Goal: Information Seeking & Learning: Learn about a topic

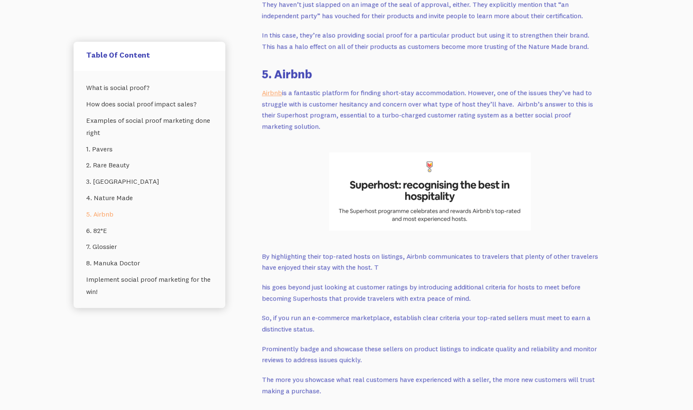
scroll to position [3060, 0]
drag, startPoint x: 322, startPoint y: 103, endPoint x: 259, endPoint y: 70, distance: 71.4
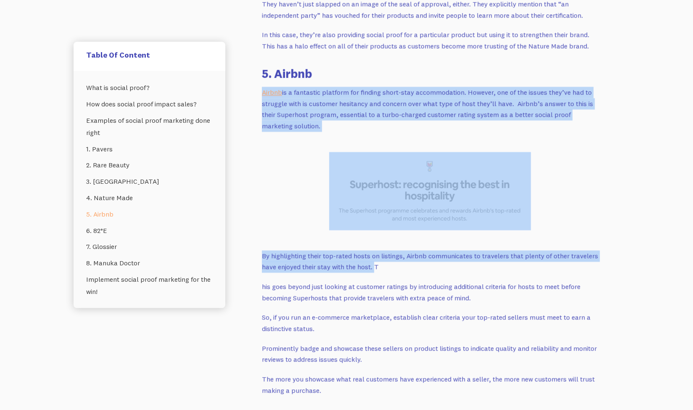
drag, startPoint x: 375, startPoint y: 246, endPoint x: 261, endPoint y: 72, distance: 208.5
copy div "Airbnb is a fantastic platform for finding short-stay accommodation. However, o…"
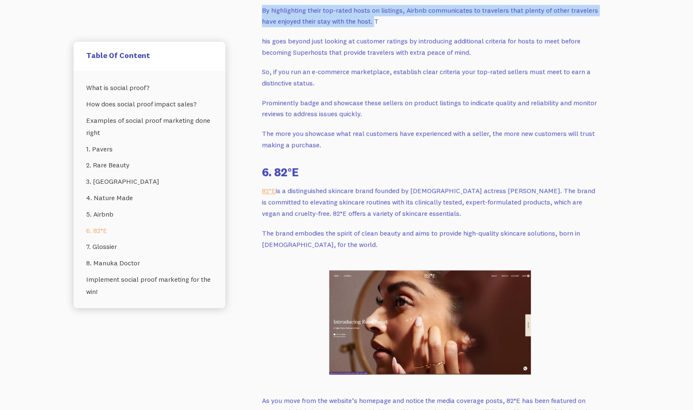
scroll to position [3269, 0]
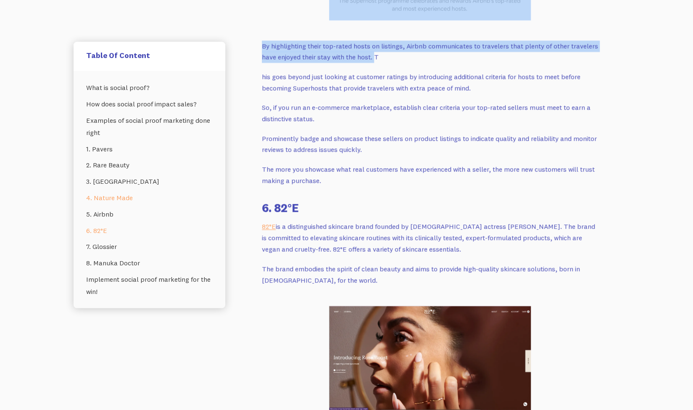
click at [109, 200] on link "4. Nature Made" at bounding box center [149, 198] width 126 height 16
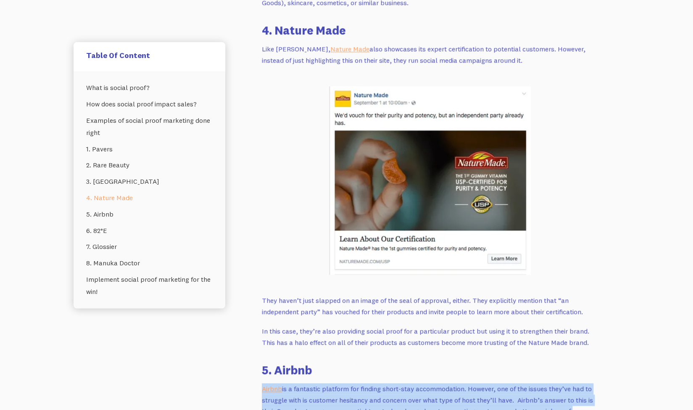
scroll to position [2762, 0]
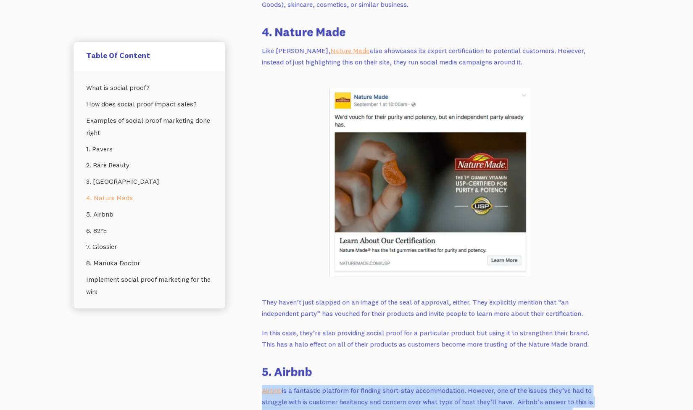
click at [404, 132] on img at bounding box center [430, 182] width 202 height 188
